Goal: Use online tool/utility: Utilize a website feature to perform a specific function

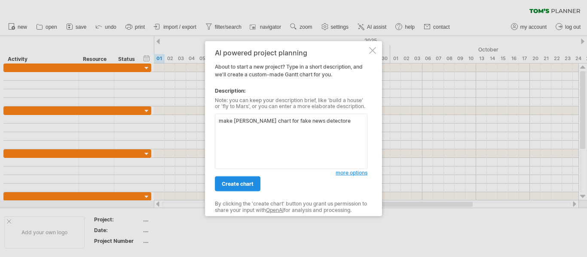
type textarea "make [PERSON_NAME] chart for fake news detectore"
click at [249, 184] on span "create chart" at bounding box center [238, 184] width 32 height 6
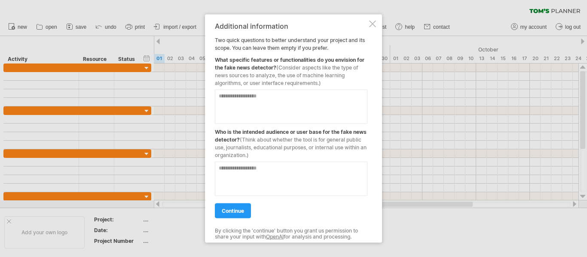
click at [259, 96] on textarea at bounding box center [291, 106] width 152 height 34
click at [235, 207] on link "continue" at bounding box center [233, 210] width 36 height 15
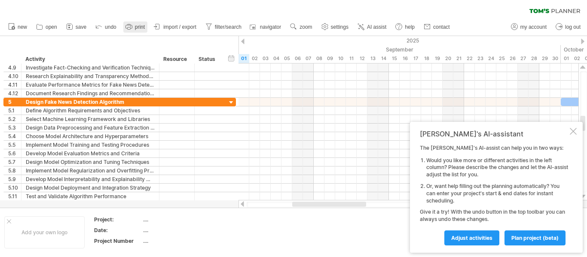
click at [146, 24] on link "print" at bounding box center [135, 26] width 24 height 11
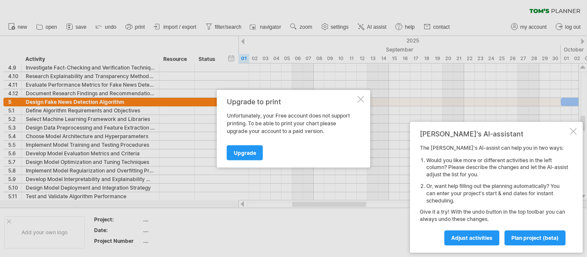
click at [362, 98] on div at bounding box center [360, 99] width 7 height 7
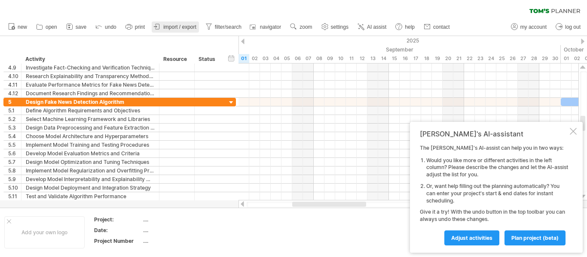
click at [180, 24] on link "import / export" at bounding box center [175, 26] width 47 height 11
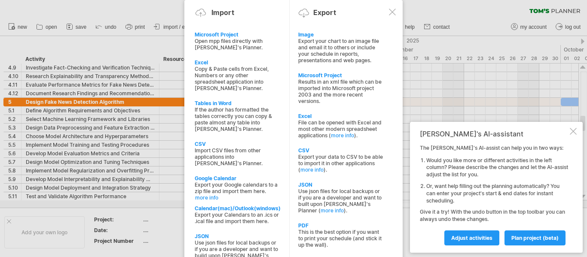
click at [573, 134] on div at bounding box center [573, 131] width 7 height 7
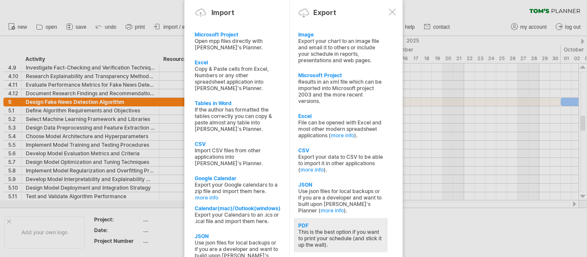
click at [331, 228] on div "PDF" at bounding box center [340, 226] width 85 height 6
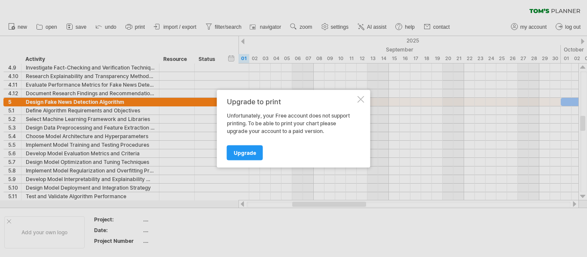
click at [360, 98] on div at bounding box center [360, 99] width 7 height 7
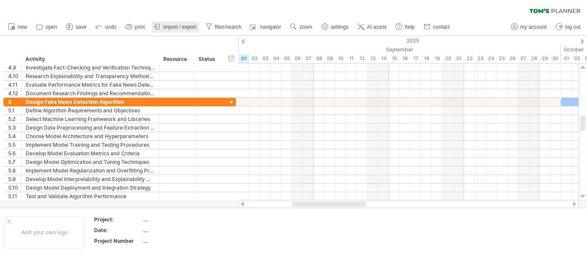
click at [175, 27] on span "import / export" at bounding box center [179, 27] width 33 height 6
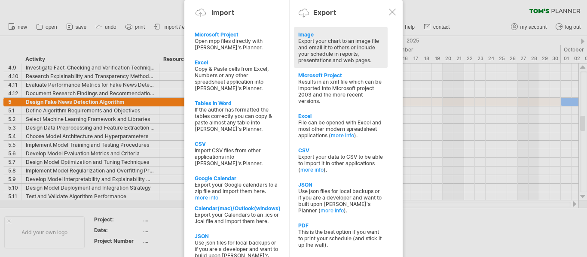
click at [303, 51] on div "Export your chart to an image file and email it to others or include your sched…" at bounding box center [340, 51] width 85 height 26
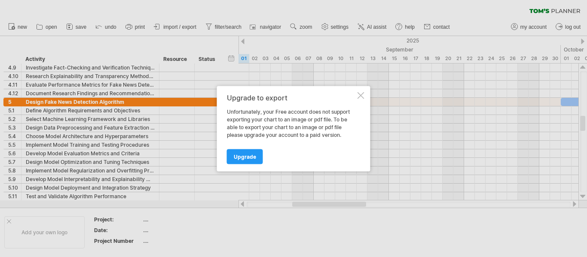
click at [359, 92] on div at bounding box center [360, 95] width 7 height 7
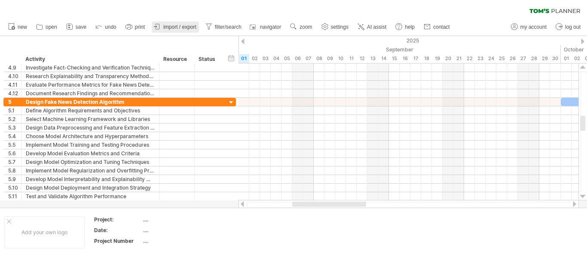
click at [178, 23] on link "import / export" at bounding box center [175, 26] width 47 height 11
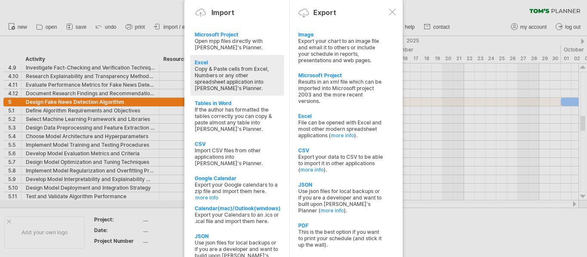
click at [223, 81] on div "Copy & Paste cells from Excel, Numbers or any other spreadsheet application int…" at bounding box center [237, 79] width 85 height 26
type textarea "**********"
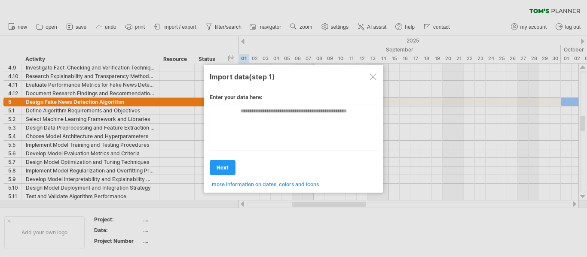
click at [373, 74] on div at bounding box center [372, 76] width 7 height 7
